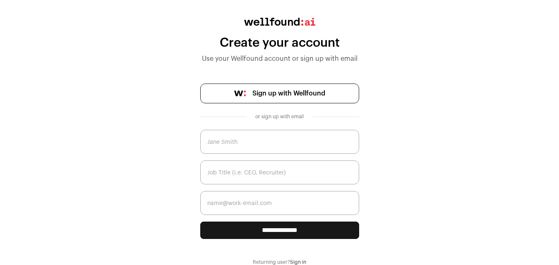
scroll to position [42, 0]
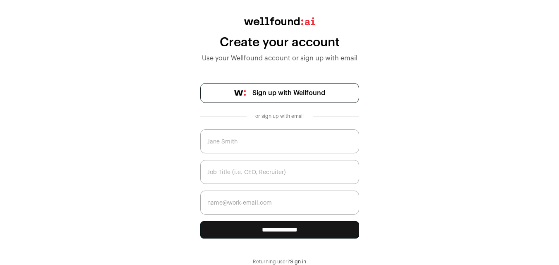
click at [245, 145] on input "text" at bounding box center [279, 142] width 159 height 24
type input "Lahore Chain: Bitcoin, Ethereum, Web3 & Global Crypto News"
type input "[EMAIL_ADDRESS][DOMAIN_NAME]"
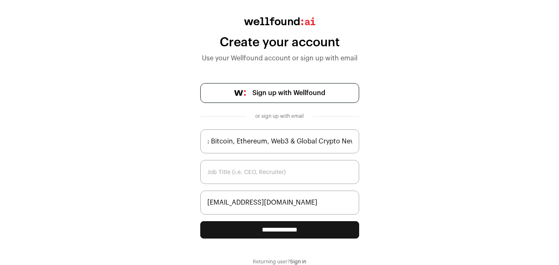
scroll to position [0, 46]
drag, startPoint x: 248, startPoint y: 144, endPoint x: 361, endPoint y: 150, distance: 112.7
click at [361, 150] on div "**********" at bounding box center [279, 141] width 559 height 248
type input "Lahore Chain"
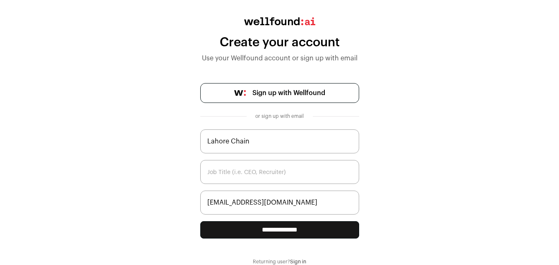
click at [218, 176] on input "text" at bounding box center [279, 172] width 159 height 24
type input "Founder"
click at [263, 227] on input "**********" at bounding box center [279, 229] width 159 height 17
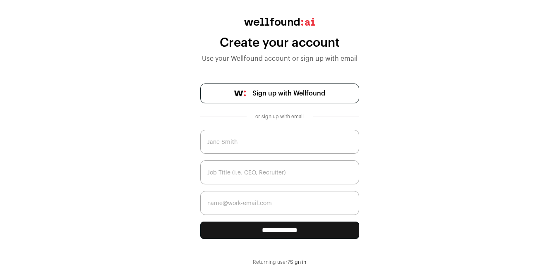
scroll to position [42, 0]
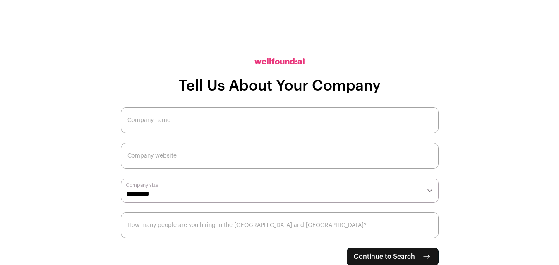
scroll to position [3, 0]
click at [161, 125] on input "Company name" at bounding box center [280, 120] width 318 height 26
click at [179, 189] on select "**********" at bounding box center [280, 190] width 318 height 24
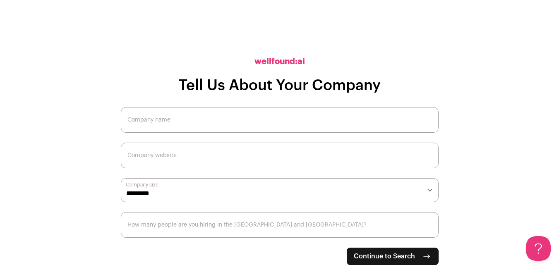
click at [188, 230] on input "How many people are you hiring in the [GEOGRAPHIC_DATA] and [GEOGRAPHIC_DATA]?" at bounding box center [280, 225] width 318 height 26
click at [220, 123] on input "Company name" at bounding box center [280, 120] width 318 height 26
